Goal: Task Accomplishment & Management: Manage account settings

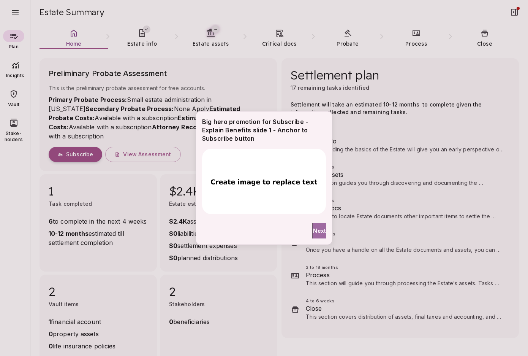
click at [316, 230] on span "Next" at bounding box center [319, 231] width 13 height 8
click at [262, 230] on span "Done" at bounding box center [269, 231] width 14 height 8
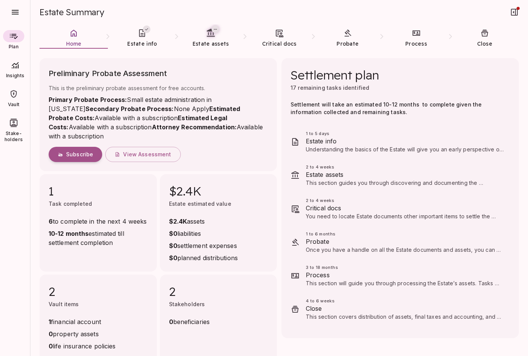
scroll to position [6, 0]
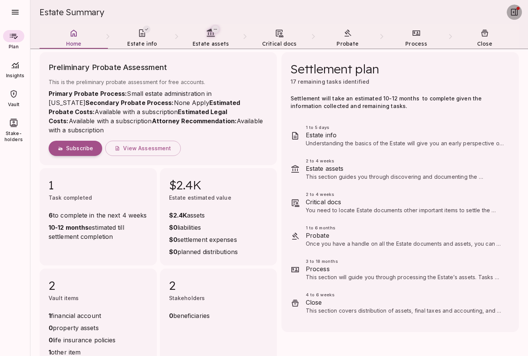
click at [514, 12] on icon "button" at bounding box center [514, 12] width 7 height 7
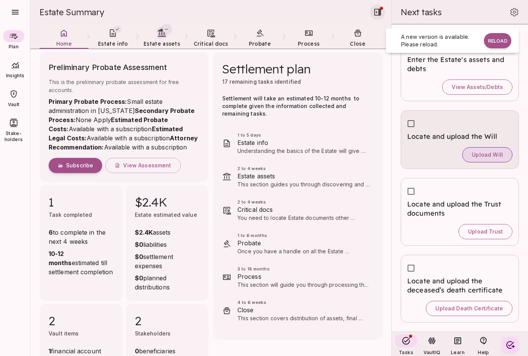
scroll to position [169, 0]
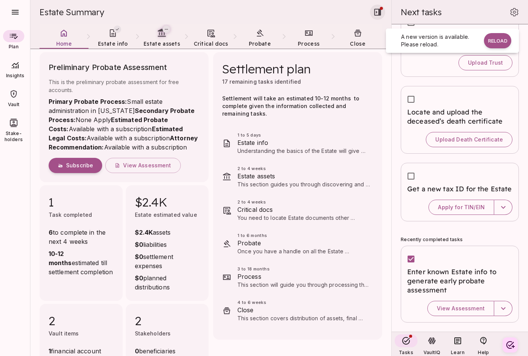
click at [344, 165] on li "2 to 4 weeks Estate assets This section guides you through discovering and docu…" at bounding box center [297, 176] width 157 height 33
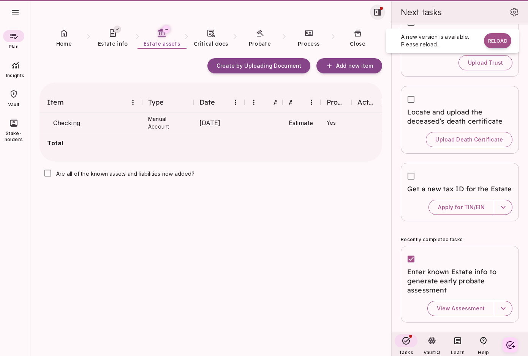
scroll to position [0, 0]
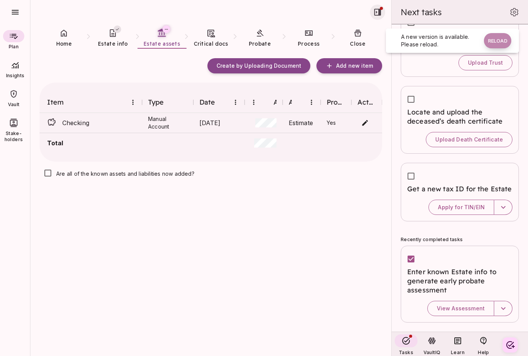
click at [501, 41] on button "Reload" at bounding box center [497, 40] width 27 height 15
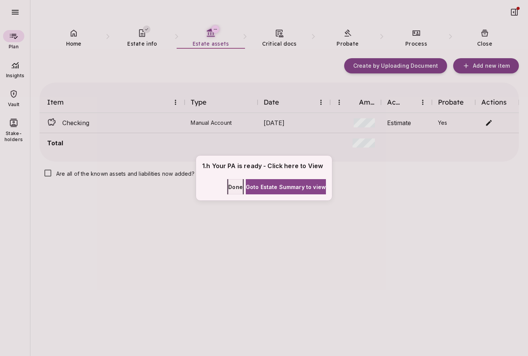
click at [228, 185] on span "Done" at bounding box center [235, 187] width 14 height 8
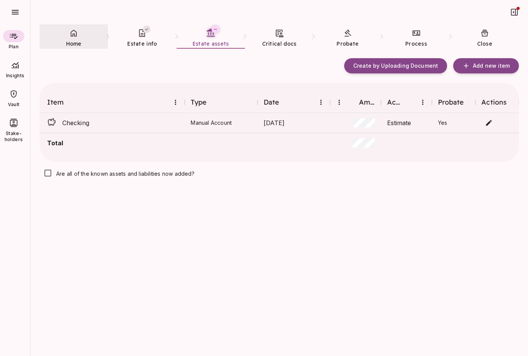
click at [76, 40] on span "Home" at bounding box center [74, 43] width 16 height 7
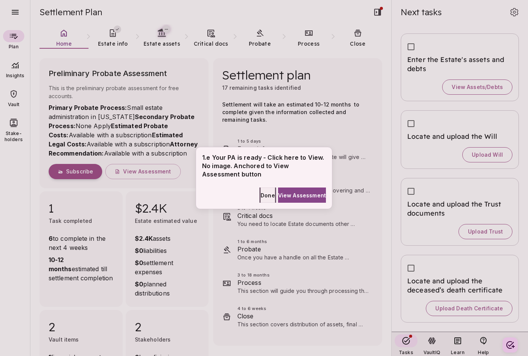
click at [261, 196] on span "Done" at bounding box center [268, 195] width 14 height 8
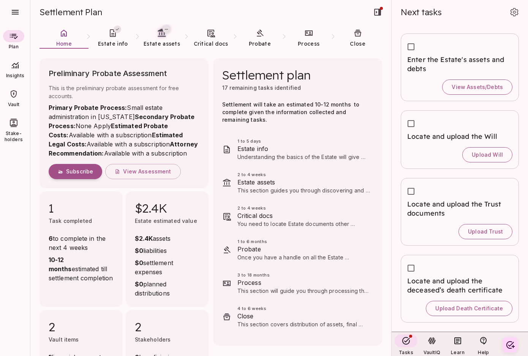
click at [208, 167] on div "Preliminary Probate Assessment This is the preliminary probate assessment for f…" at bounding box center [124, 123] width 169 height 130
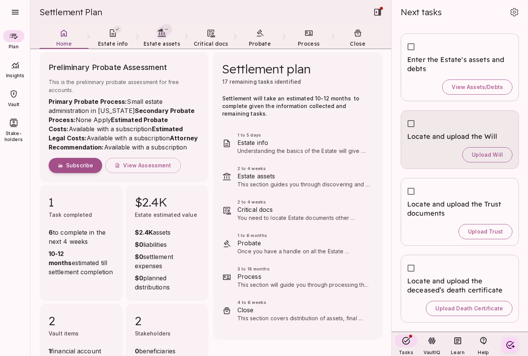
scroll to position [169, 0]
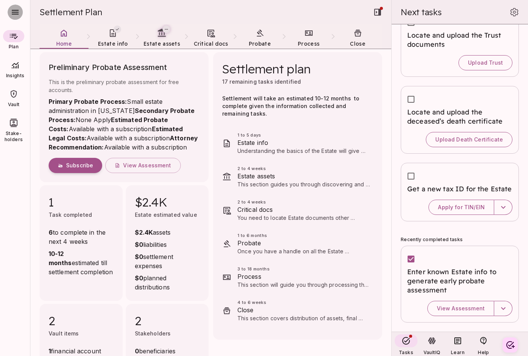
click at [17, 11] on icon "button" at bounding box center [15, 12] width 9 height 9
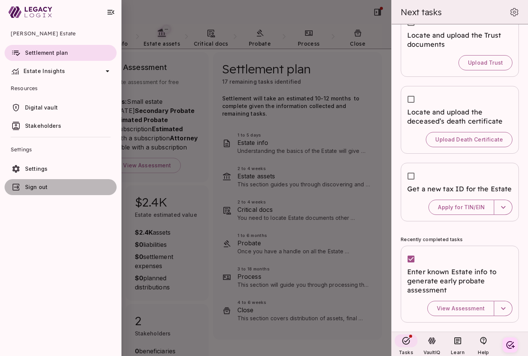
click at [54, 187] on span "Sign out" at bounding box center [69, 187] width 89 height 8
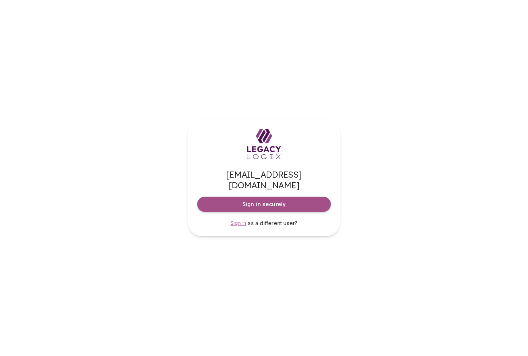
click at [238, 220] on span "Sign in" at bounding box center [239, 223] width 16 height 6
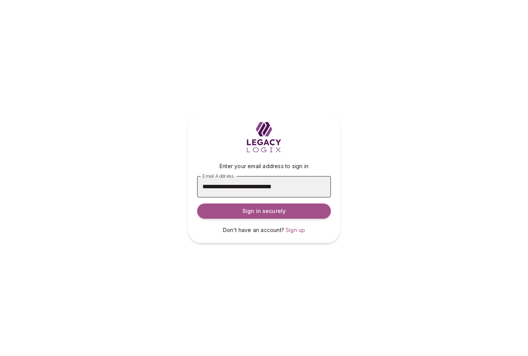
click at [247, 187] on input "**********" at bounding box center [264, 186] width 134 height 21
type input "**********"
click at [268, 217] on button "Sign in securely" at bounding box center [264, 210] width 134 height 15
